Goal: Task Accomplishment & Management: Manage account settings

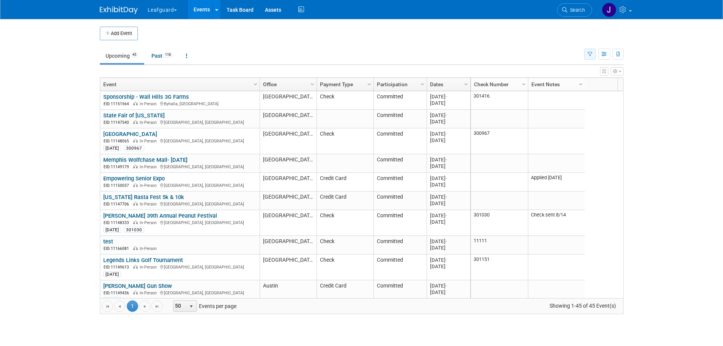
click at [585, 55] on button "button" at bounding box center [590, 54] width 12 height 11
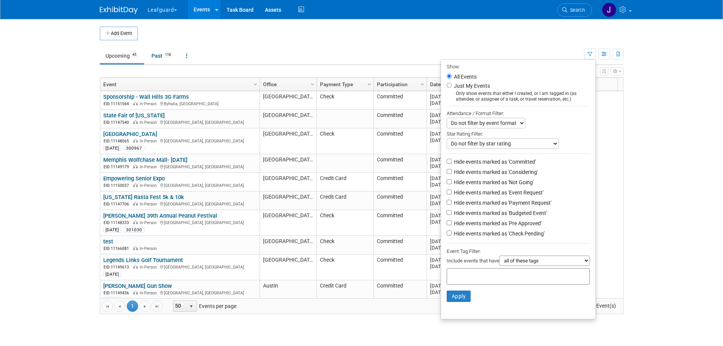
drag, startPoint x: 508, startPoint y: 168, endPoint x: 508, endPoint y: 172, distance: 4.2
click at [508, 167] on li "Hide events marked as 'Committed'" at bounding box center [518, 162] width 155 height 10
click at [508, 176] on label "Hide events marked as 'Considering'" at bounding box center [495, 172] width 85 height 8
click at [452, 174] on input "Hide events marked as 'Considering'" at bounding box center [449, 171] width 5 height 5
checkbox input "true"
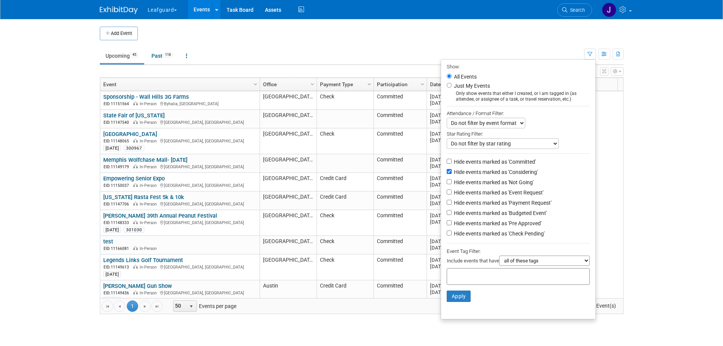
click at [506, 163] on label "Hide events marked as 'Committed'" at bounding box center [495, 162] width 84 height 8
click at [452, 163] on input "Hide events marked as 'Committed'" at bounding box center [449, 161] width 5 height 5
checkbox input "true"
click at [503, 181] on label "Hide events marked as 'Not Going'" at bounding box center [493, 182] width 81 height 8
click at [452, 181] on input "Hide events marked as 'Not Going'" at bounding box center [449, 181] width 5 height 5
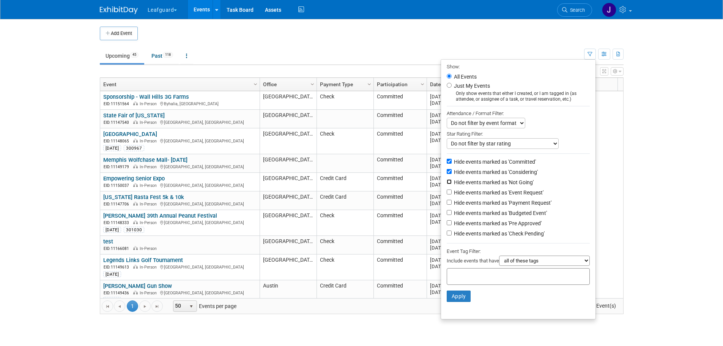
checkbox input "true"
click at [500, 193] on label "Hide events marked as 'Event Request'" at bounding box center [498, 193] width 91 height 8
click at [452, 193] on input "Hide events marked as 'Event Request'" at bounding box center [449, 191] width 5 height 5
checkbox input "true"
click at [500, 202] on li "Hide events marked as 'Payment Request'" at bounding box center [518, 203] width 155 height 10
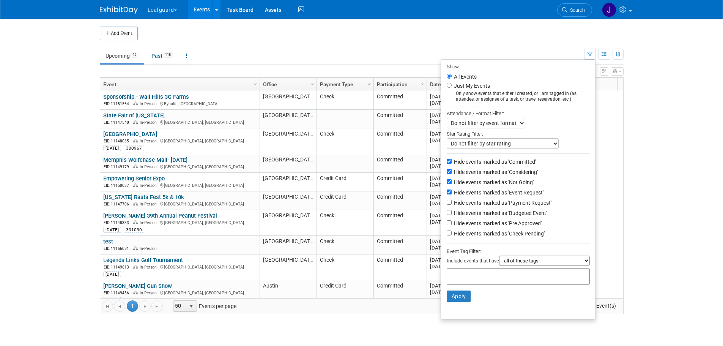
click at [501, 204] on label "Hide events marked as 'Payment Request'" at bounding box center [502, 203] width 99 height 8
click at [452, 204] on input "Hide events marked as 'Payment Request'" at bounding box center [449, 202] width 5 height 5
checkbox input "true"
click at [498, 215] on label "Hide events marked as 'Budgeted Event'" at bounding box center [500, 213] width 95 height 8
click at [452, 215] on input "Hide events marked as 'Budgeted Event'" at bounding box center [449, 212] width 5 height 5
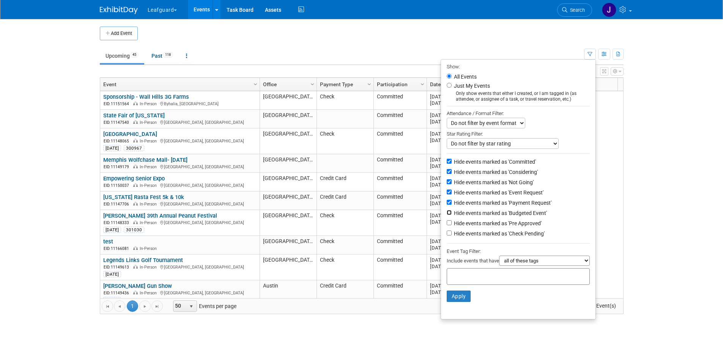
checkbox input "true"
click at [494, 227] on label "Hide events marked as 'Pre Approved'" at bounding box center [497, 223] width 89 height 8
click at [452, 225] on input "Hide events marked as 'Pre Approved'" at bounding box center [449, 222] width 5 height 5
checkbox input "true"
click at [457, 302] on button "Apply" at bounding box center [459, 295] width 24 height 11
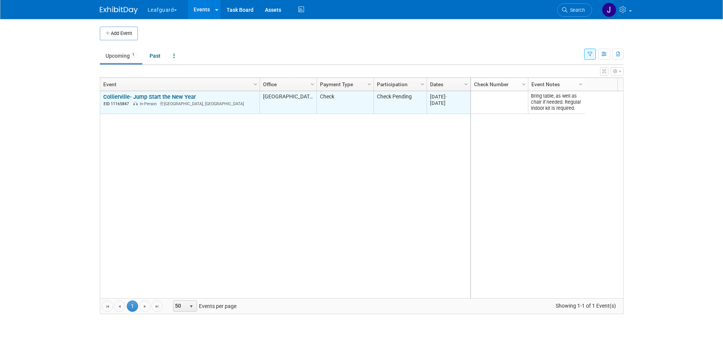
click at [162, 95] on link "Collierville- Jump Start the New Year" at bounding box center [149, 96] width 93 height 7
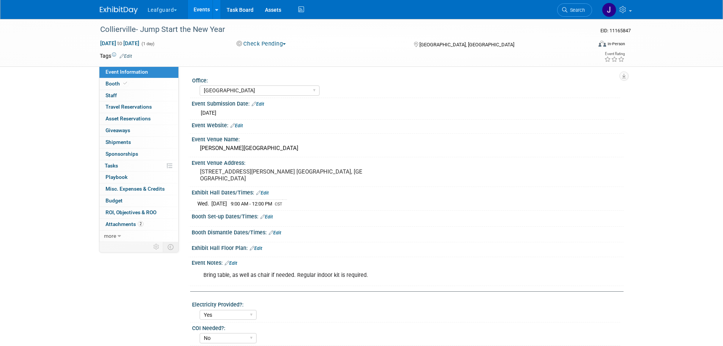
select select "Memphis"
select select "Yes"
select select "No"
select select "Check"
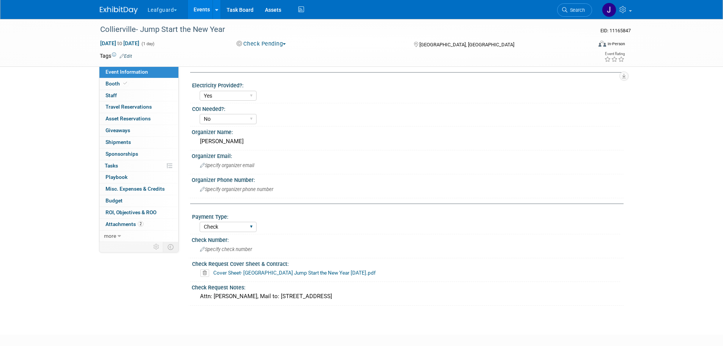
scroll to position [260, 0]
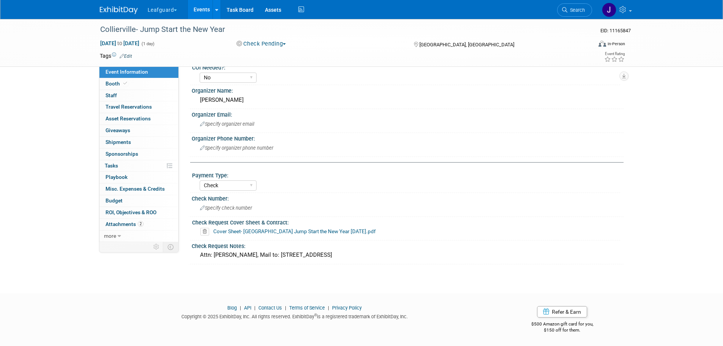
click at [238, 230] on link "Cover Sheet- Collierville Jump Start the New Year 2025.pdf" at bounding box center [294, 231] width 163 height 6
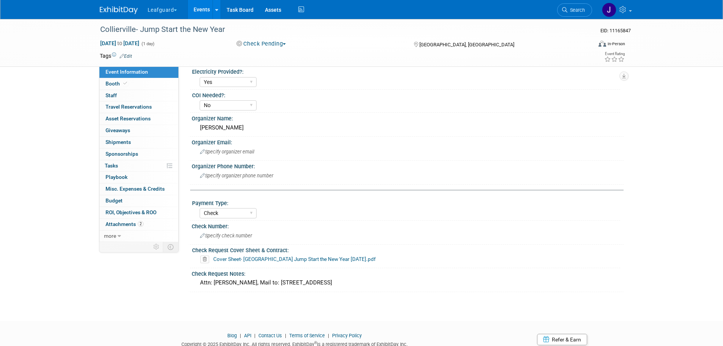
scroll to position [210, 0]
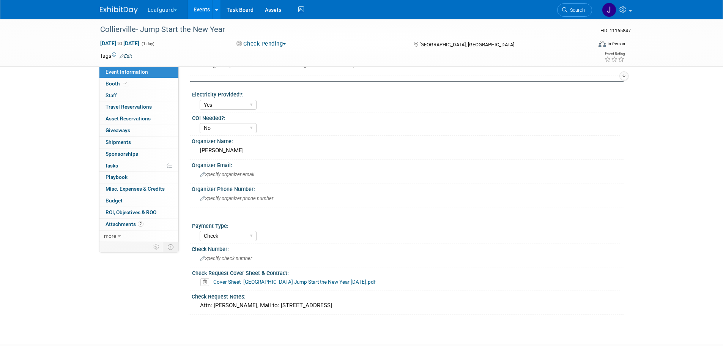
click at [248, 284] on link "Cover Sheet- Collierville Jump Start the New Year 2025.pdf" at bounding box center [294, 282] width 163 height 6
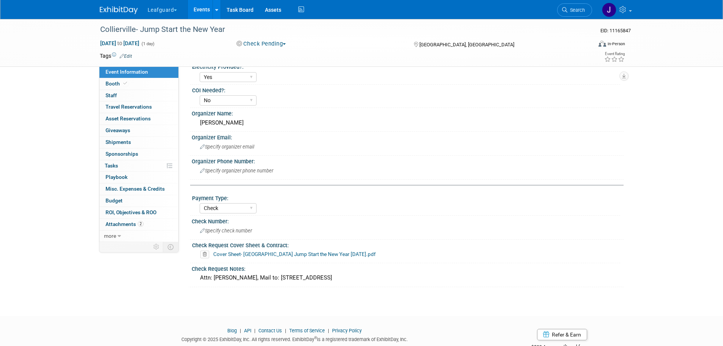
scroll to position [260, 0]
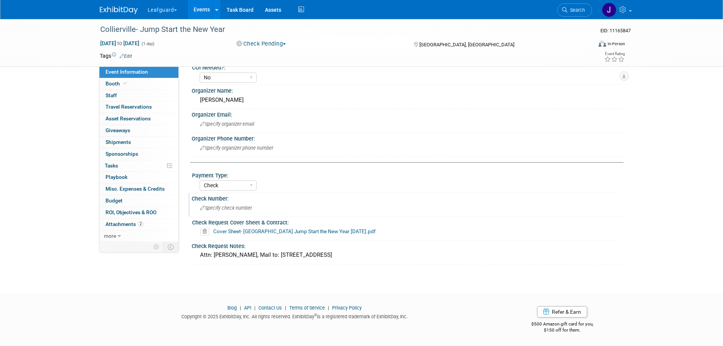
click at [218, 204] on div "Specify check number" at bounding box center [407, 208] width 421 height 12
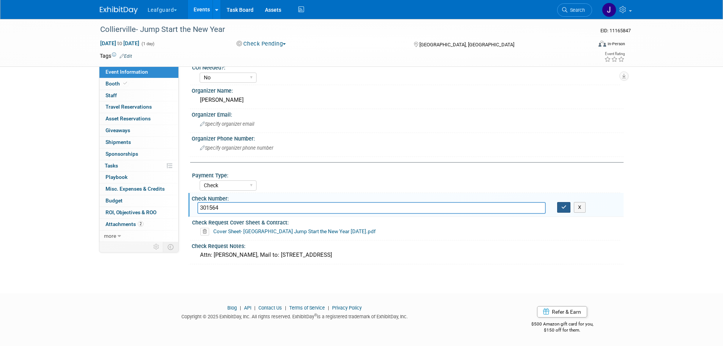
type input "301564"
click at [563, 209] on icon "button" at bounding box center [564, 207] width 5 height 5
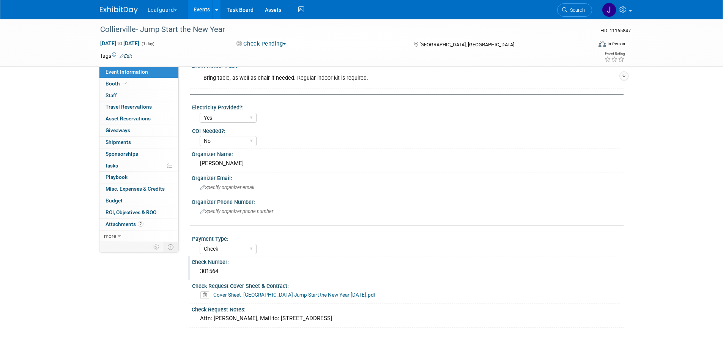
scroll to position [202, 0]
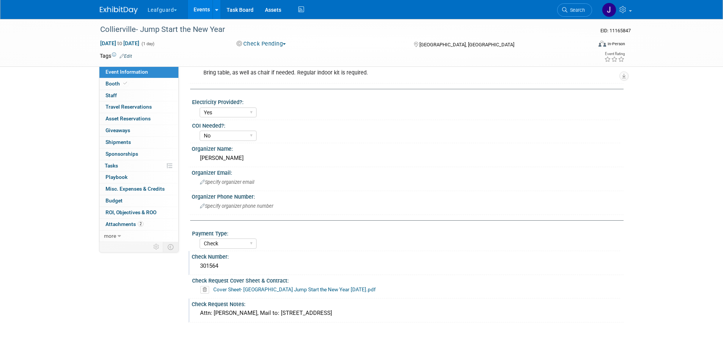
click at [261, 311] on div "Attn: Jimmy Grubbs, Mail to: 3107 E. Corporate Edge Dr. Germantown, TN 38138" at bounding box center [407, 313] width 421 height 12
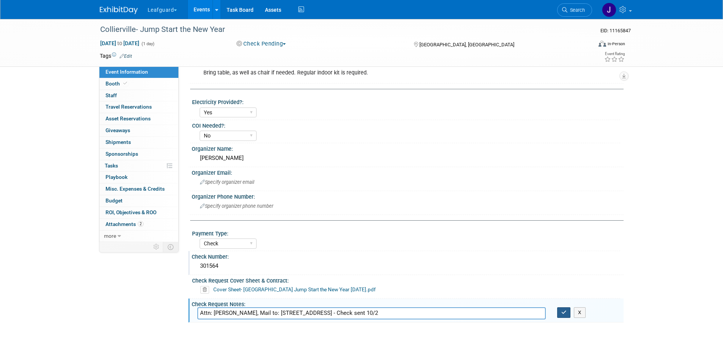
type input "Attn: Jimmy Grubbs, Mail to: 3107 E. Corporate Edge Dr. Germantown, TN 38138 - …"
click at [567, 313] on button "button" at bounding box center [564, 312] width 14 height 11
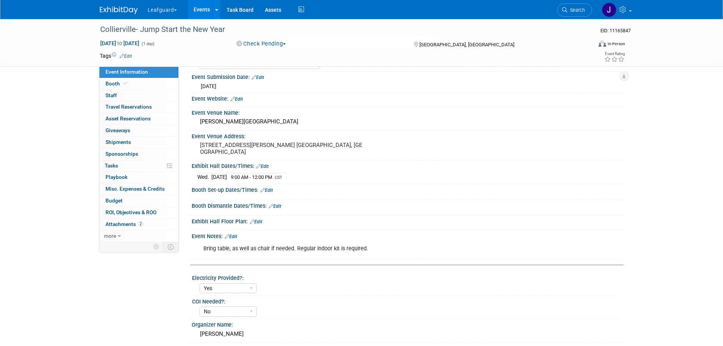
scroll to position [0, 0]
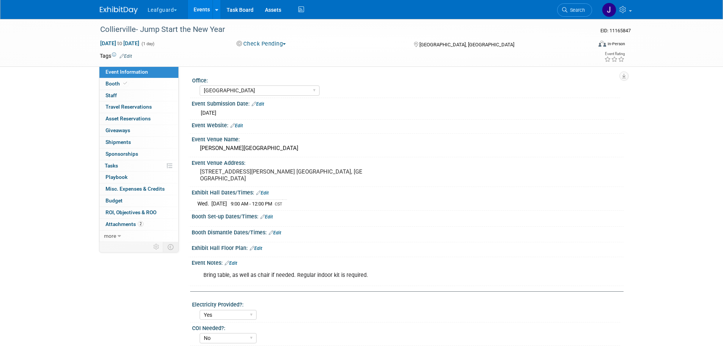
click at [264, 40] on button "Check Pending" at bounding box center [261, 44] width 55 height 8
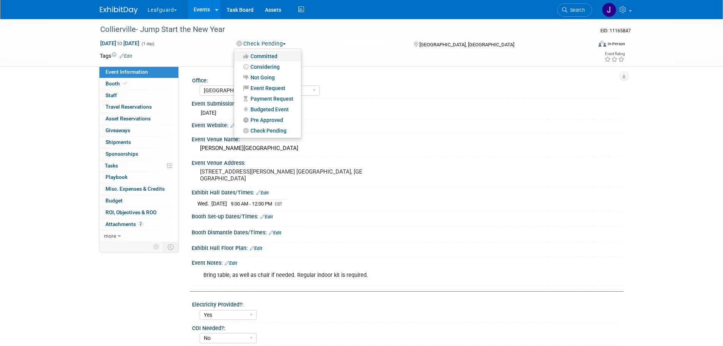
click at [271, 55] on link "Committed" at bounding box center [267, 56] width 67 height 11
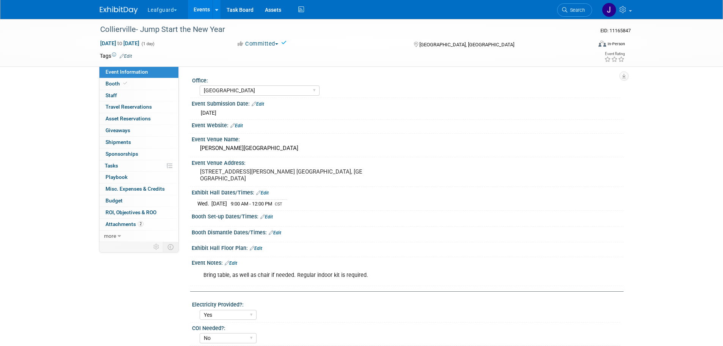
click at [126, 8] on img at bounding box center [119, 10] width 38 height 8
